Goal: Contribute content: Add original content to the website for others to see

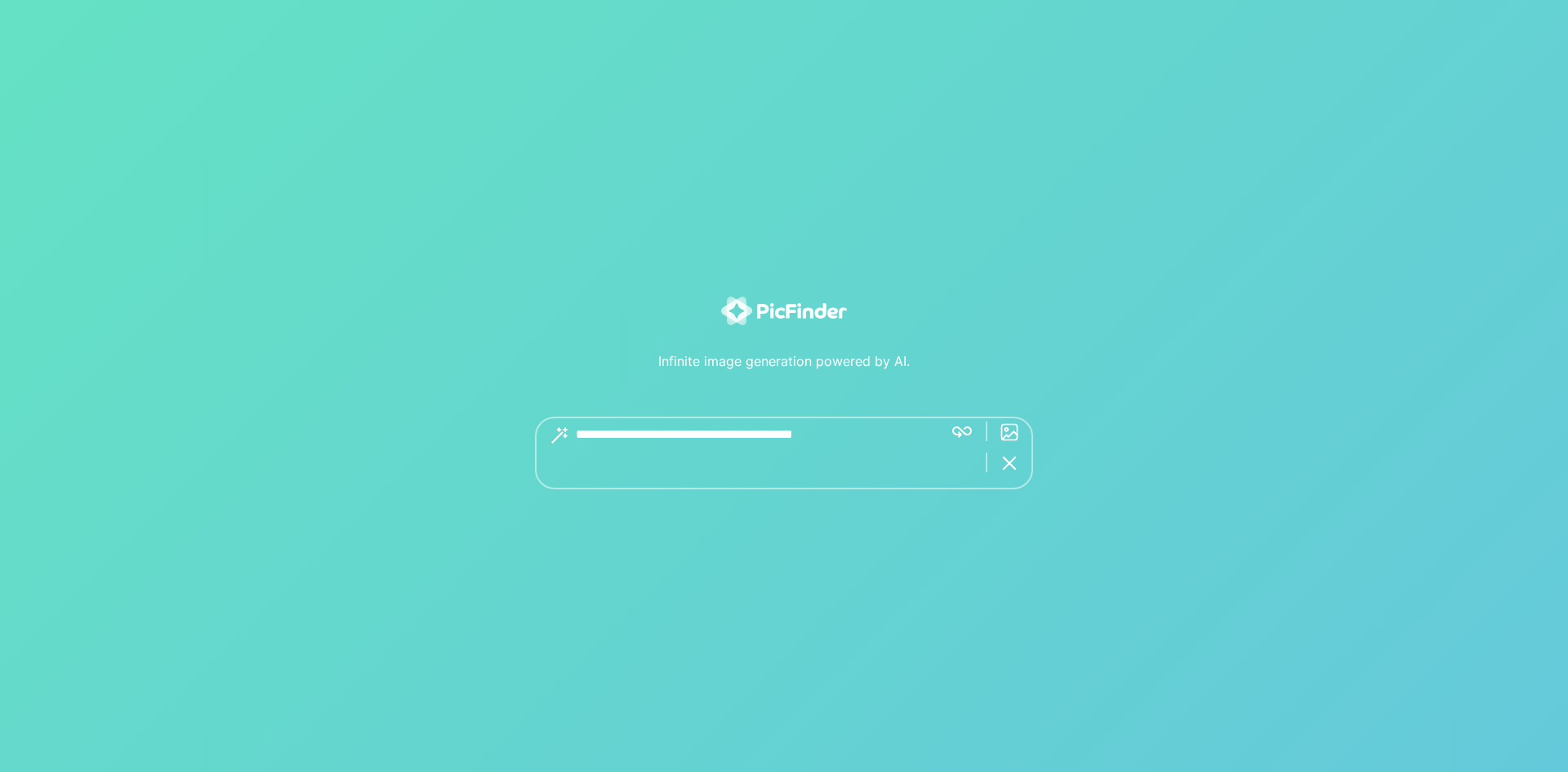
click at [659, 457] on textarea at bounding box center [753, 453] width 355 height 73
type textarea "**********"
click at [709, 444] on textarea at bounding box center [753, 453] width 355 height 73
type textarea "**********"
